Goal: Task Accomplishment & Management: Use online tool/utility

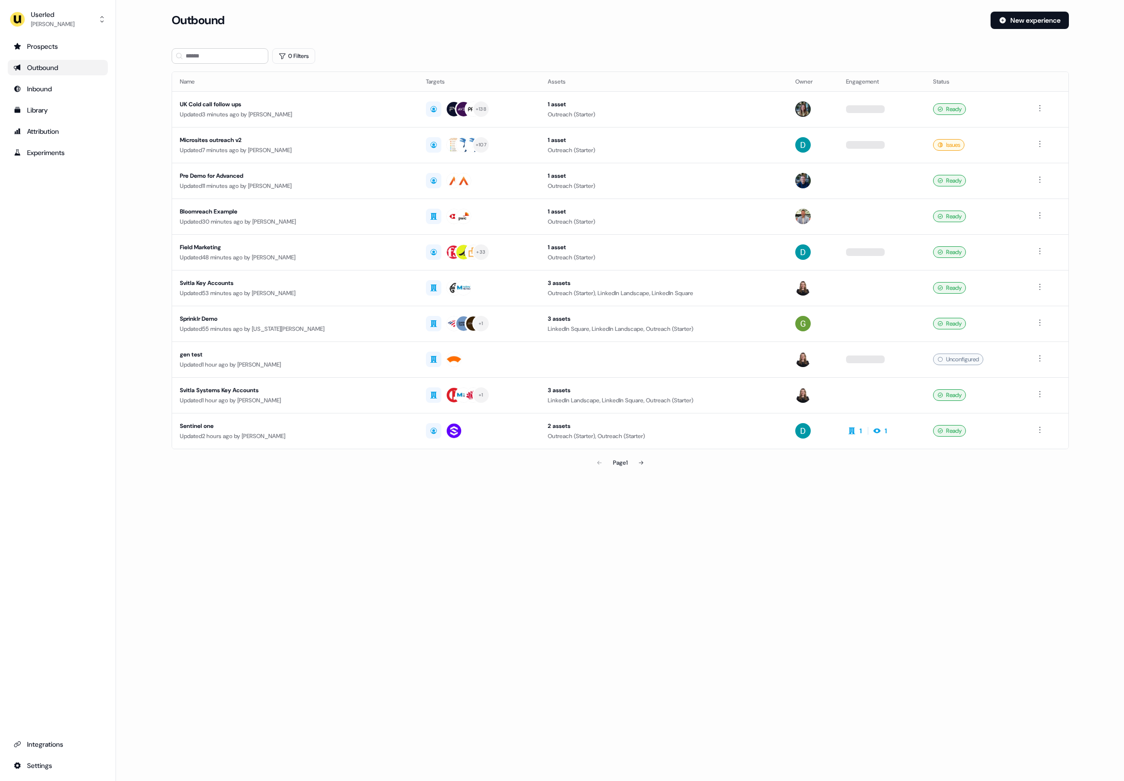
click at [476, 597] on div "Loading... Outbound New experience 0 Filters Name Targets Assets Owner Engageme…" at bounding box center [620, 390] width 1008 height 781
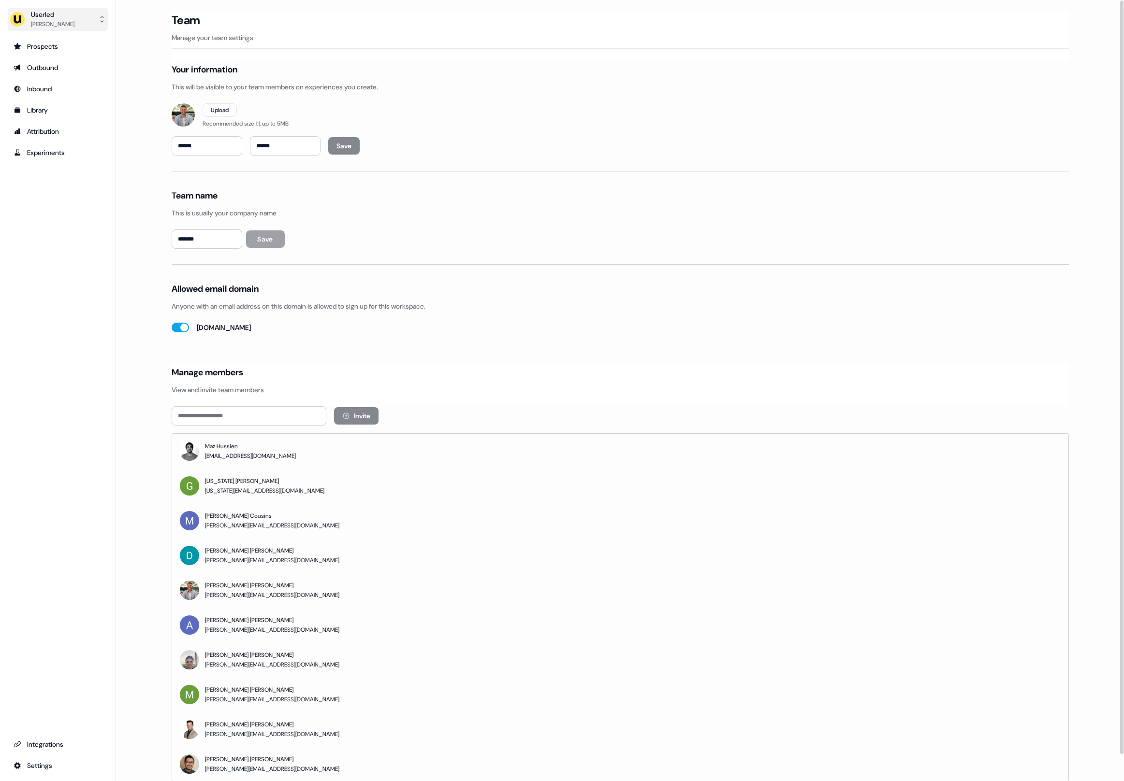
click at [36, 15] on div "Userled" at bounding box center [52, 15] width 43 height 10
click at [64, 41] on div "Impersonate (Admin)" at bounding box center [58, 45] width 92 height 17
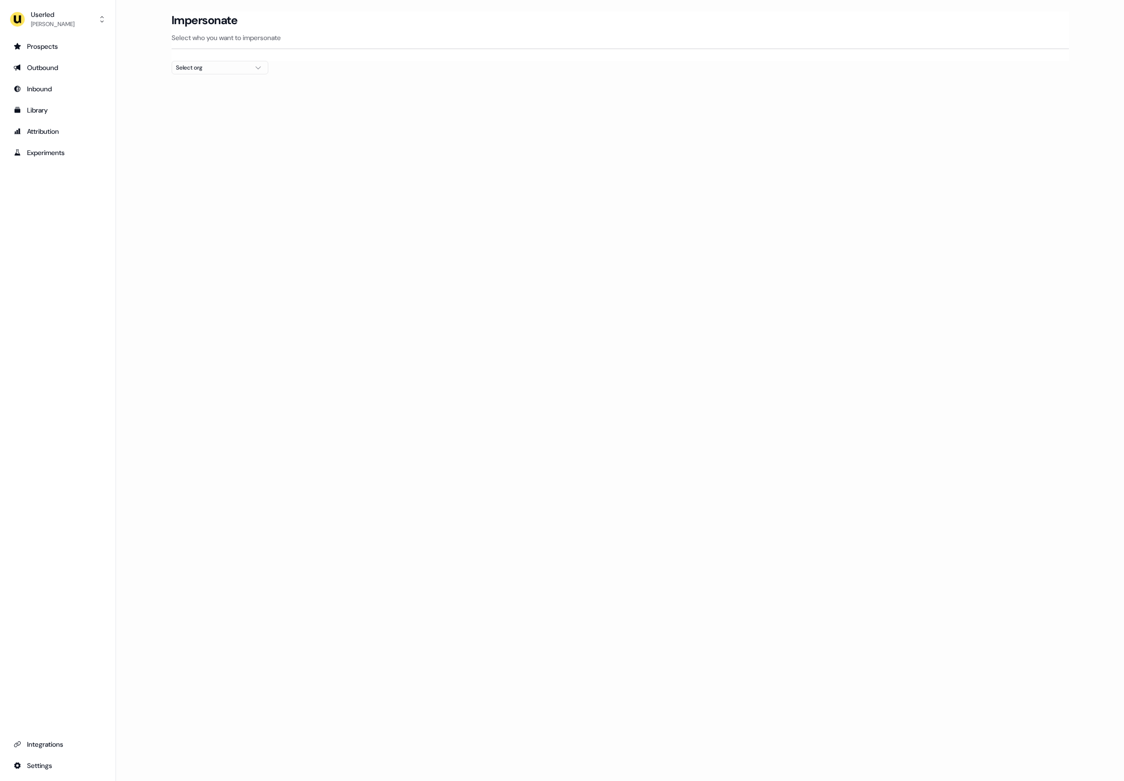
click at [189, 64] on div "Select org" at bounding box center [212, 68] width 72 height 10
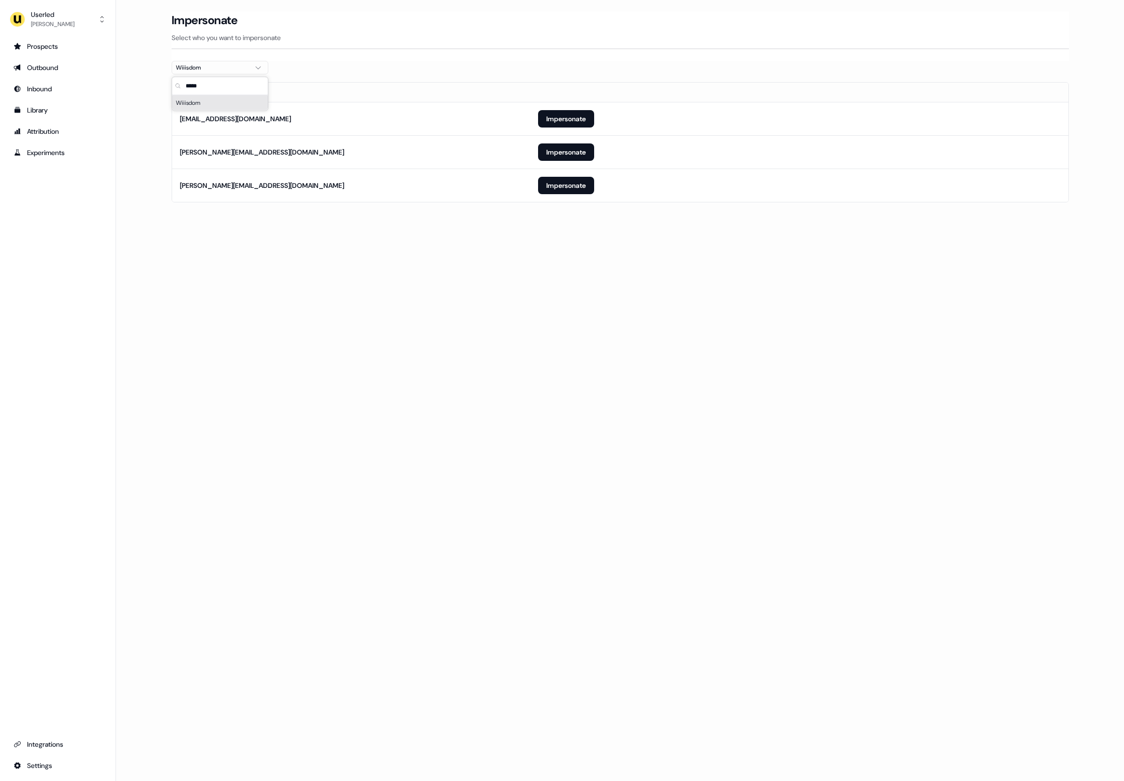
type input "*****"
click at [401, 272] on div "Loading... Impersonate Select who you want to impersonate Wiiisdom Email ailsa.…" at bounding box center [620, 390] width 1008 height 781
click at [555, 122] on button "Impersonate" at bounding box center [566, 118] width 56 height 17
